Goal: Check status

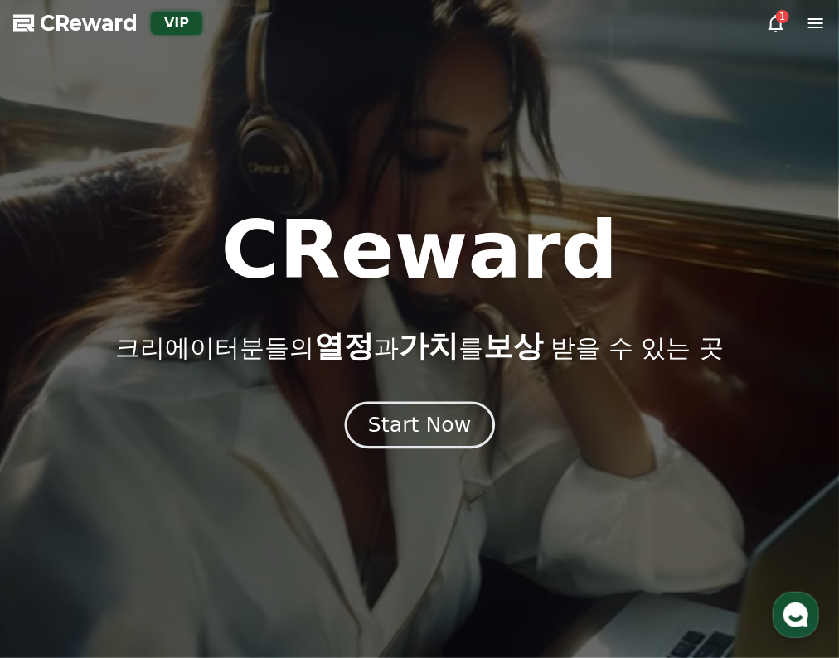
click at [434, 438] on div "Start Now" at bounding box center [419, 425] width 103 height 28
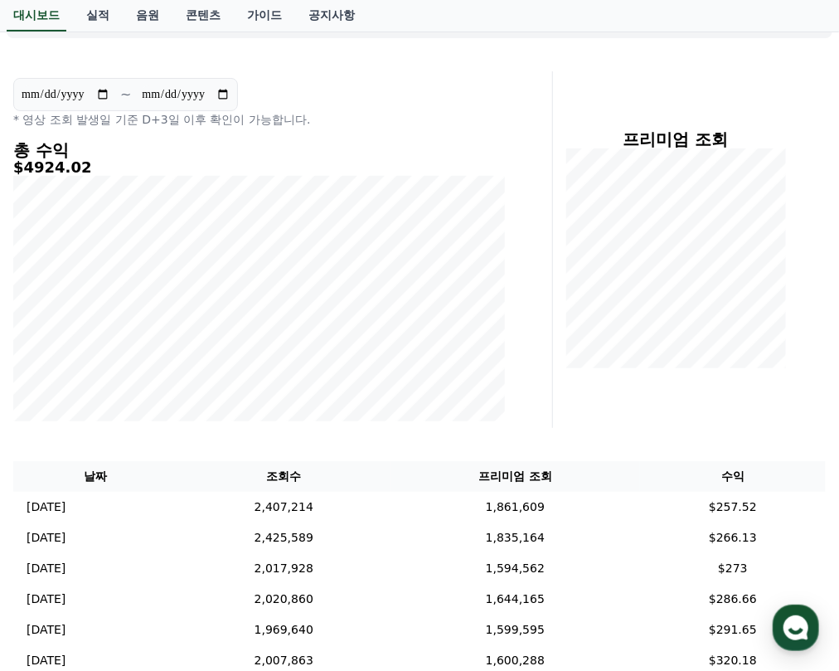
scroll to position [132, 0]
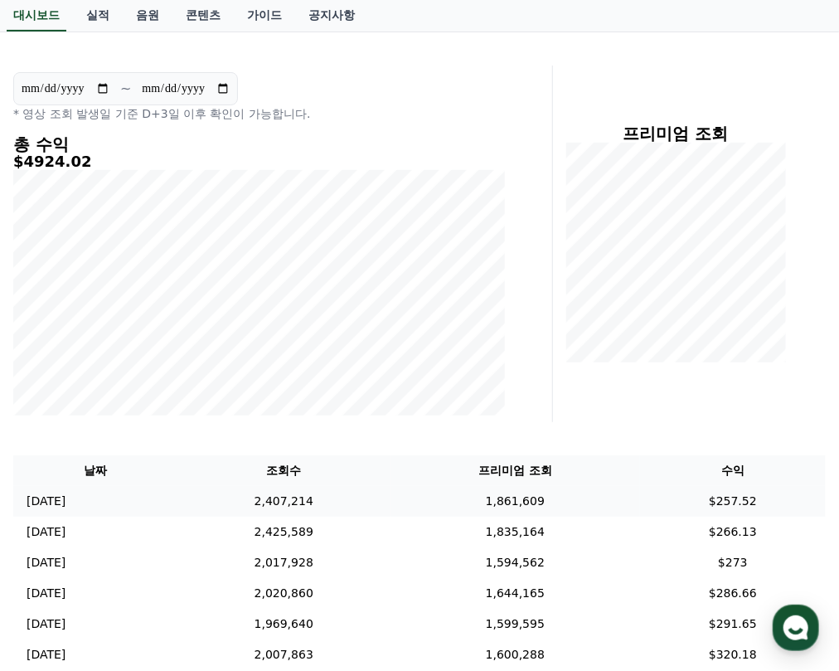
click at [664, 506] on td "$257.52" at bounding box center [733, 501] width 186 height 31
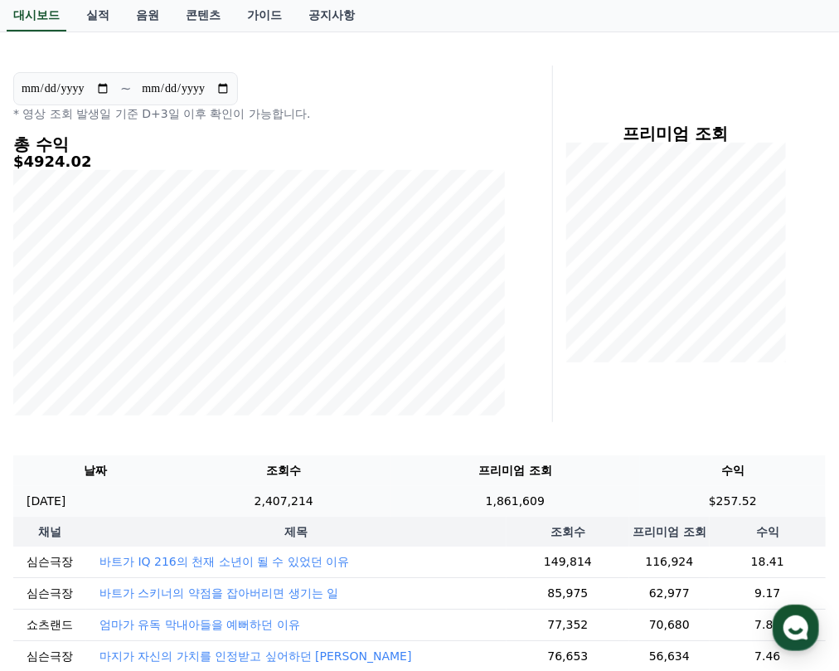
click at [664, 506] on td "$257.52" at bounding box center [733, 501] width 186 height 31
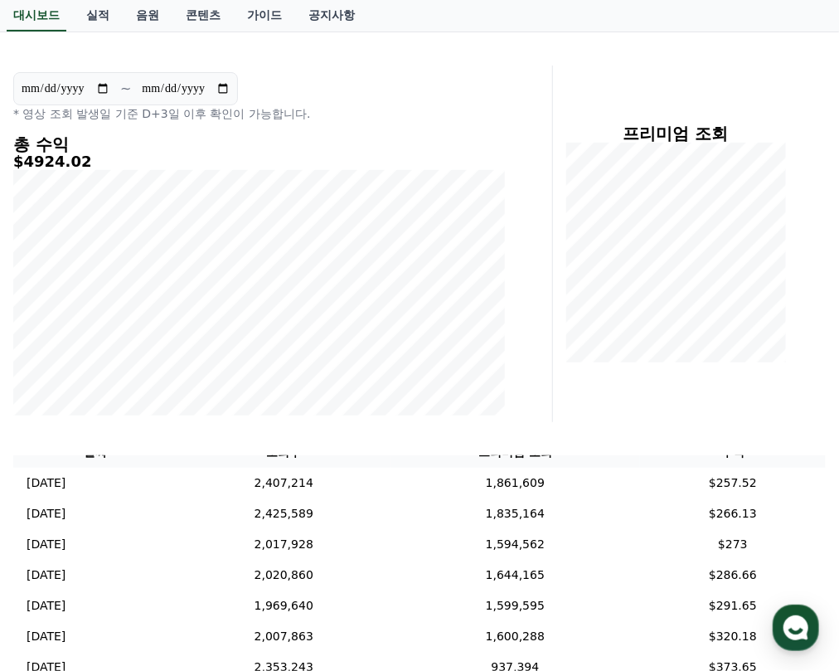
scroll to position [0, 0]
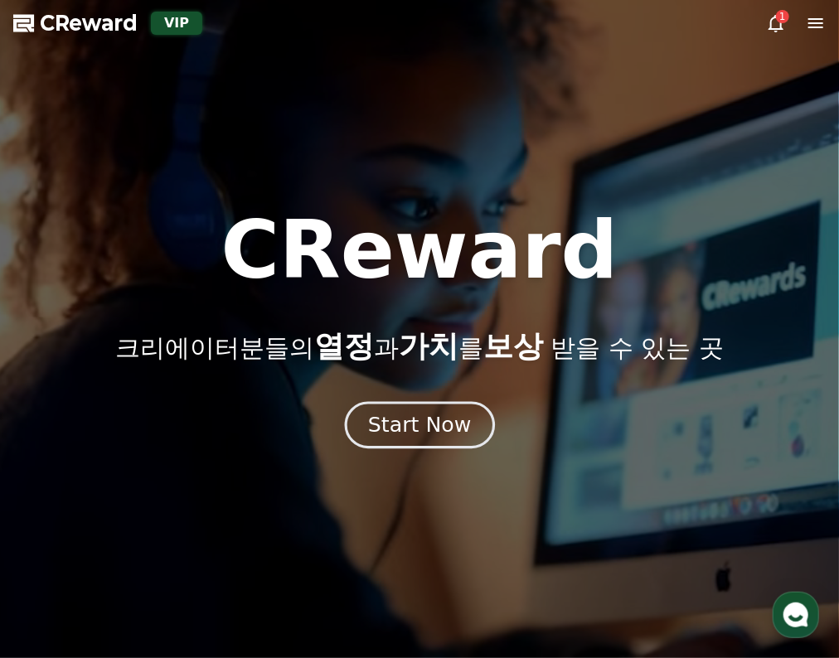
click at [399, 434] on div "Start Now" at bounding box center [419, 425] width 103 height 28
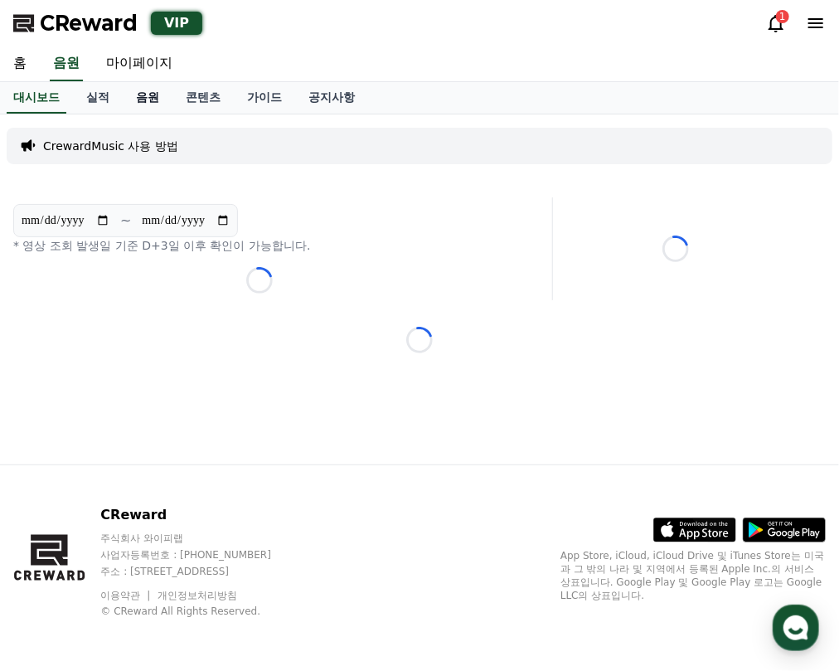
click at [148, 105] on link "음원" at bounding box center [148, 98] width 50 height 32
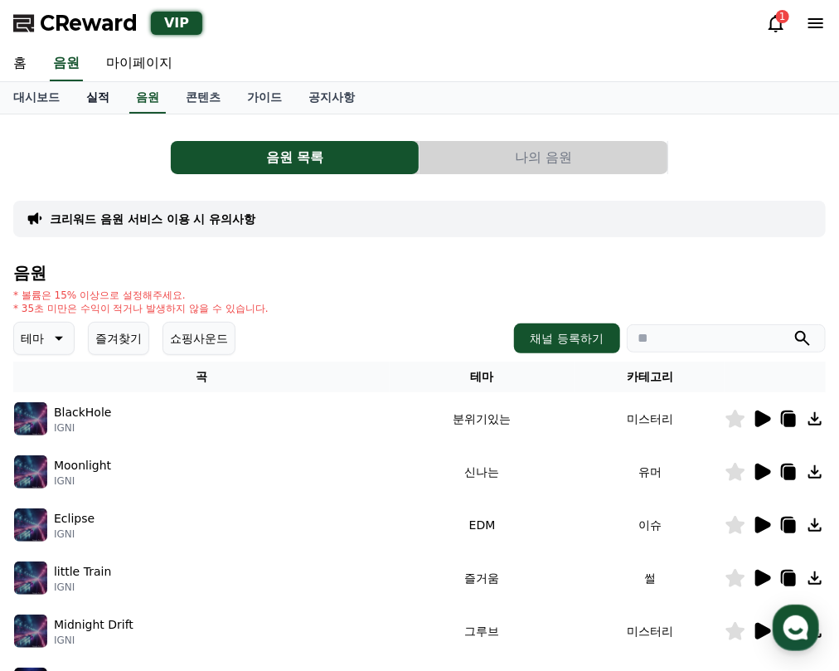
click at [113, 103] on link "실적" at bounding box center [98, 98] width 50 height 32
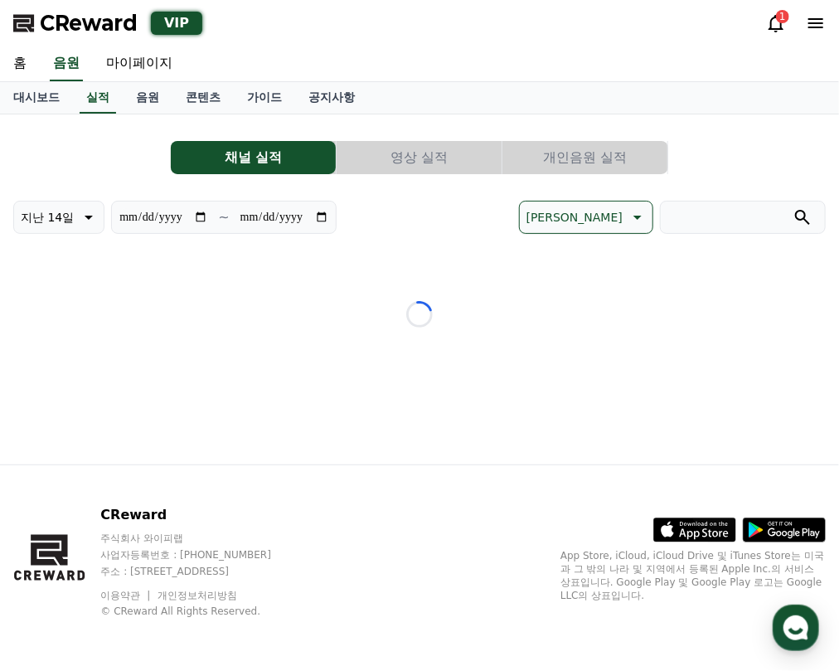
click at [599, 160] on button "개인음원 실적" at bounding box center [584, 157] width 165 height 33
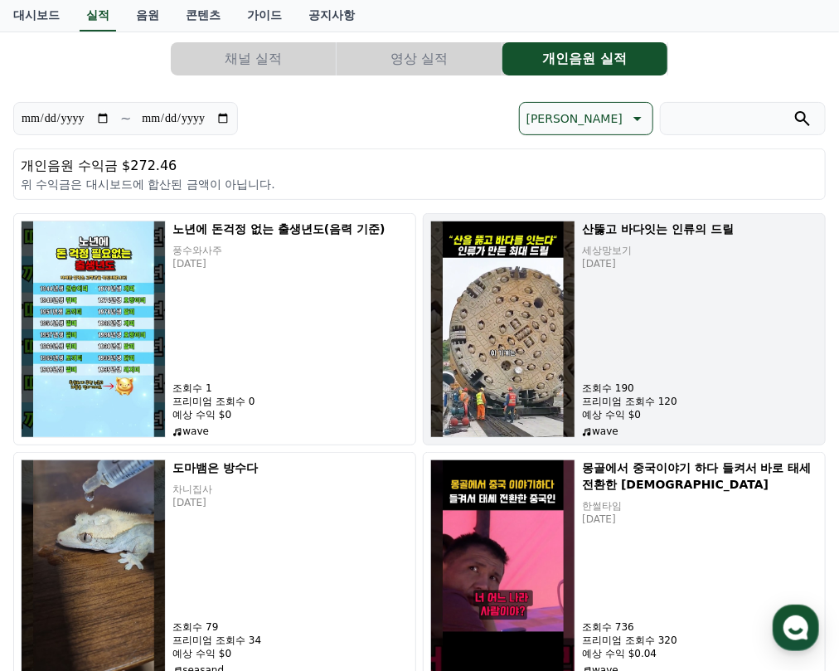
scroll to position [263, 0]
